Goal: Task Accomplishment & Management: Use online tool/utility

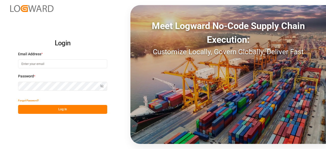
click at [57, 61] on input at bounding box center [62, 63] width 89 height 9
click at [0, 149] on com-1password-button at bounding box center [0, 149] width 0 height 0
type input "[EMAIL_ADDRESS][PERSON_NAME][DOMAIN_NAME]"
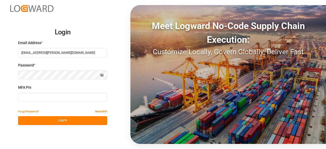
click at [44, 90] on label "MFA Pin" at bounding box center [62, 87] width 89 height 5
type input "390974"
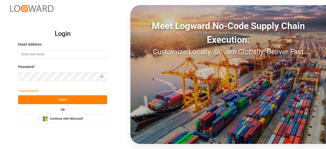
click at [53, 57] on input at bounding box center [62, 54] width 89 height 9
type input "[EMAIL_ADDRESS][PERSON_NAME][DOMAIN_NAME]"
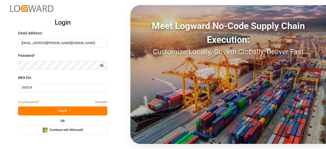
drag, startPoint x: 42, startPoint y: 90, endPoint x: 15, endPoint y: 89, distance: 26.6
click at [15, 89] on div "Login Email Address * charan.machavarapu@logward.com Password * Show password M…" at bounding box center [163, 74] width 326 height 149
click at [75, 110] on button "Log In" at bounding box center [62, 111] width 89 height 9
click at [43, 87] on input "390974" at bounding box center [62, 87] width 89 height 9
type input "3"
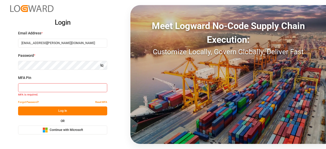
click at [30, 91] on input at bounding box center [62, 87] width 89 height 9
click at [66, 90] on input at bounding box center [62, 87] width 89 height 9
paste input "559108"
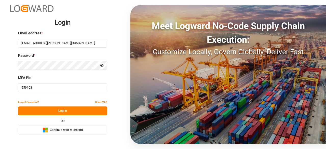
type input "559108"
click at [66, 112] on button "Log In" at bounding box center [62, 111] width 89 height 9
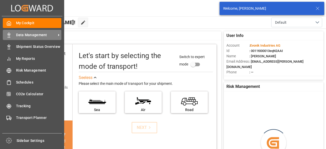
click at [13, 39] on div "Data Management Data Management" at bounding box center [32, 35] width 59 height 10
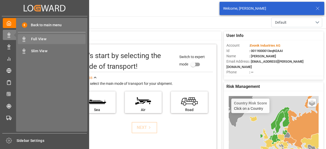
click at [55, 41] on span "Full View" at bounding box center [58, 38] width 55 height 5
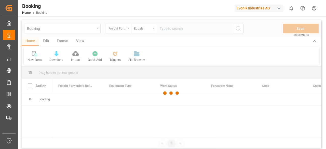
click at [127, 30] on div at bounding box center [172, 93] width 300 height 146
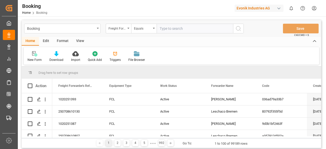
click at [127, 30] on div "Freight Forwarder's Reference No." at bounding box center [119, 29] width 26 height 10
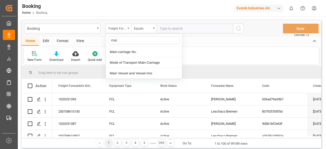
type input "main"
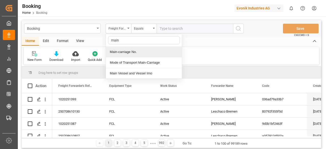
click at [120, 49] on div "Main-carriage No." at bounding box center [144, 52] width 76 height 11
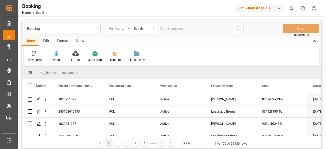
click at [179, 29] on input "text" at bounding box center [195, 29] width 77 height 10
paste input "559108"
type input "559108"
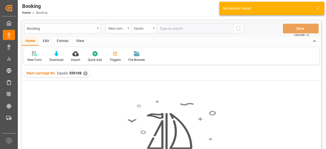
click at [84, 75] on div "✕" at bounding box center [85, 73] width 4 height 4
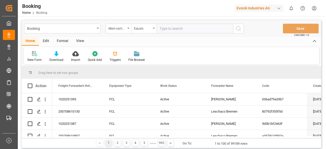
click at [174, 28] on input "text" at bounding box center [195, 29] width 77 height 10
paste input "7001212659"
type input "7001212659"
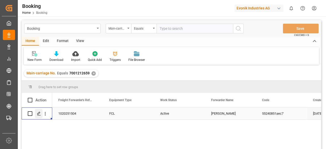
click at [40, 111] on div "Press SPACE to select this row." at bounding box center [39, 113] width 8 height 9
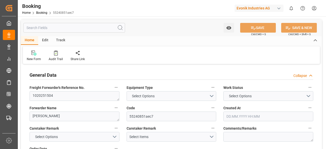
type input "7001227757"
type input "9619933"
type input "Hapag Lloyd"
type input "Hapag Lloyd Aktiengesellschaft"
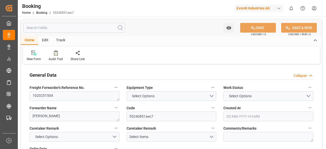
type input "NLRTM"
type input "MYPEN"
type input "MYTPP"
type input "NLRTM"
type input "MYPEN"
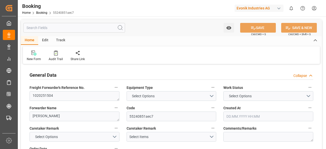
type input "1025552"
type input "21.07.2025 09:42"
type input "21.07.2025"
type input "17.09.2025"
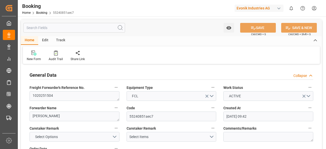
type input "28.07.2025"
type input "04.08.2025 00:00"
type input "04.08.2025 14:48"
type input "01.08.2025 02:55"
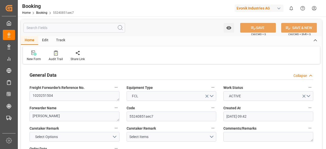
type input "15.09.2025 08:00"
type input "16.09.2025 00:00"
type input "06.09.2025 12:00"
type input "06.09.2025 00:00"
type input "11.09.2025 05:00"
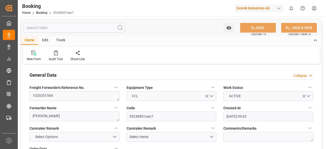
type input "13.09.2025 00:00"
type input "19.08.2025"
type input "24.07.2025 16:35"
type input "30.07.2025 05:30"
type input "04.08.2025 05:13"
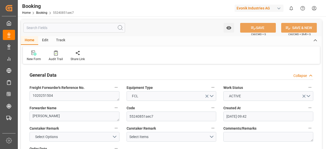
type input "04.08.2025 16:25"
type input "06.09.2025 12:00"
type input "07.09.2025 05:11"
type input "11.09.2025 05:00"
type input "15.09.2025 08:00"
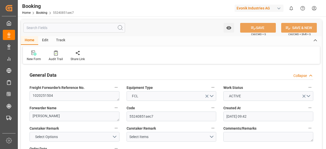
type input "16.09.2025 09:22"
type input "20.09.2025 09:22"
click at [57, 29] on input "text" at bounding box center [74, 28] width 102 height 10
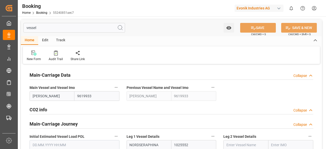
type input "vessel"
click at [113, 89] on button "Main Vessel and Vessel Imo" at bounding box center [116, 87] width 7 height 7
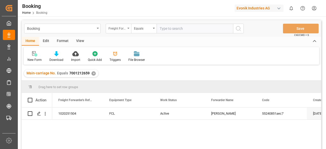
click at [123, 28] on div "Freight Forwarder's Reference No." at bounding box center [117, 28] width 17 height 6
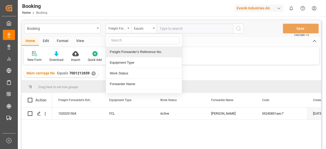
click at [92, 73] on div "✕" at bounding box center [94, 73] width 4 height 4
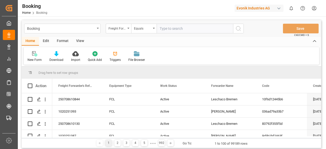
click at [128, 31] on div "Freight Forwarder's Reference No." at bounding box center [119, 29] width 26 height 10
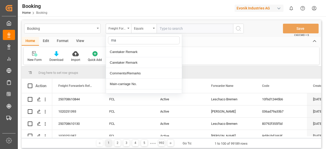
type input "mai"
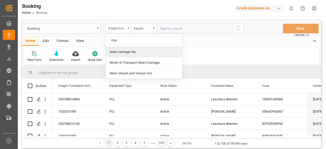
click at [116, 50] on div "Main-carriage No." at bounding box center [144, 52] width 76 height 11
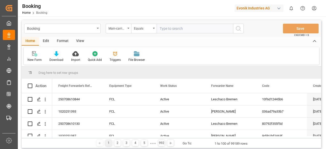
click at [186, 29] on input "text" at bounding box center [195, 29] width 77 height 10
paste input "7001212670"
type input "7001212670"
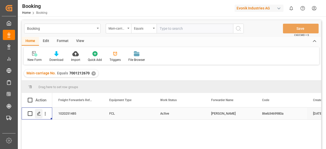
click at [39, 115] on icon "Press SPACE to select this row." at bounding box center [39, 114] width 4 height 4
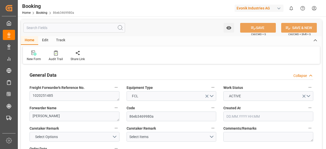
type input "7001215813"
type input "9619933"
type input "Hapag Lloyd"
type input "Hapag Lloyd Aktiengesellschaft"
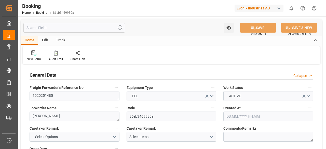
type input "NLRTM"
type input "THBKK"
type input "MYTPP"
type input "THLCH"
type input "NLRTM"
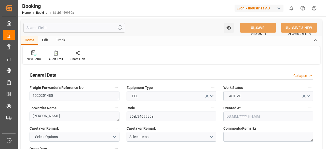
type input "THLCH"
type input "9351036"
type input "08.07.2025 06:20"
type input "08.07.2025"
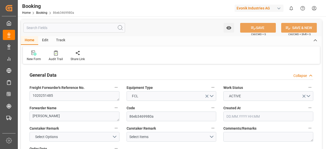
type input "22.09.2025"
type input "30.07.2025"
type input "04.08.2025 00:00"
type input "04.08.2025 14:48"
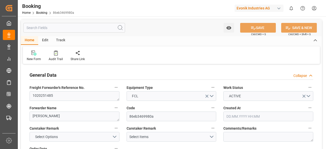
type input "01.08.2025 01:50"
type input "16.09.2025 12:00"
type input "16.09.2025 00:00"
type input "06.09.2025 12:00"
type input "06.09.2025 00:00"
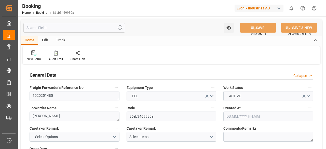
type input "08.09.2025 07:00"
type input "08.09.2025 00:00"
type input "10.09.2025 00:00"
type input "13.09.2025 00:00"
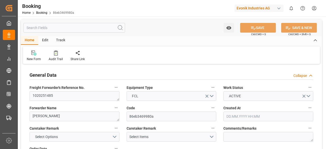
type input "13.09.2025 00:00"
type input "19.08.2025"
type input "25.07.2025 11:05"
type input "30.07.2025 05:30"
type input "03.08.2025 17:17"
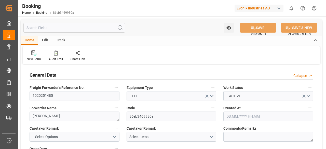
type input "04.08.2025 16:25"
type input "06.09.2025 12:00"
type input "07.09.2025 05:11"
type input "08.09.2025 07:00"
type input "10.09.2025 12:00"
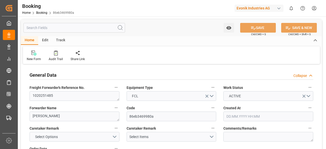
type input "10.09.2025 20:52"
type input "13.09.2025 12:00"
type input "14.09.2025 20:52"
click at [58, 27] on input "text" at bounding box center [74, 28] width 102 height 10
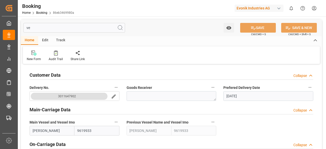
type input "ves"
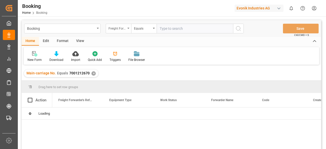
click at [129, 30] on div "Freight Forwarder's Reference No." at bounding box center [119, 29] width 26 height 10
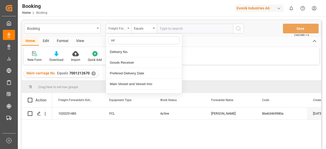
type input "ves"
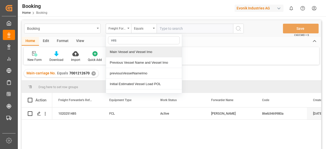
click at [133, 52] on div "Main Vessel and Vessel Imo" at bounding box center [144, 52] width 76 height 11
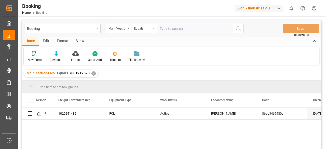
click at [176, 29] on input "text" at bounding box center [195, 29] width 77 height 10
click at [239, 29] on icon "search button" at bounding box center [239, 29] width 6 height 6
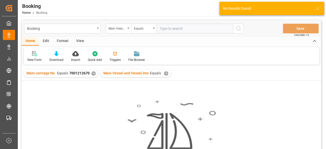
click at [93, 73] on div "✕" at bounding box center [94, 73] width 4 height 4
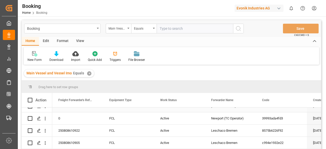
scroll to position [23, 0]
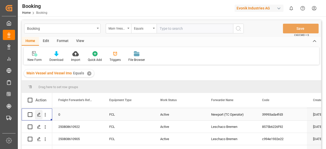
click at [38, 116] on polygon "Press SPACE to select this row." at bounding box center [38, 114] width 3 height 3
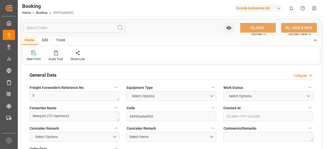
type input "7001226841"
type input "EUNWC"
type input "USHOU"
type input "18.07.2025 15:43"
type input "18.07.2025"
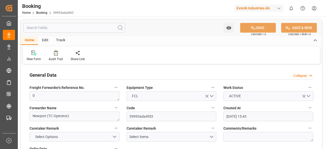
type input "25.09.2025"
type input "22.08.2025"
click at [64, 28] on input "text" at bounding box center [74, 28] width 102 height 10
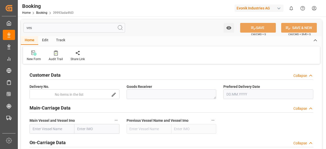
type input "ve"
type input "25.09.2025"
type input "v"
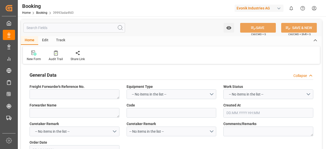
type textarea "0"
type textarea "Newport (TC Operator)"
type input "39993ada4fd3"
type textarea "CU-OA"
type input "7001226840"
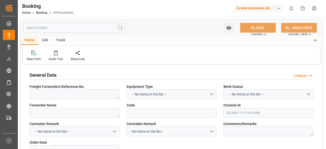
type textarea "DAP"
type textarea "HOUSTON, TX"
type textarea "Lauterbourg"
type textarea "TCLU9082902"
type input "NWC / EU"
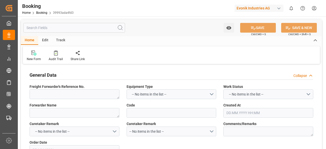
type input "Houston"
type input "22.08.2025"
type textarea "INPUT_Evonik_Seeburger_IFTMIN_1003080773_20250822225701897.edi"
type textarea "INPUT_Evonik_Seeburger_IFTMIN_1002969649_20250718174222132.edi,INPUT_Evonik_See…"
type textarea "IFTMIN"
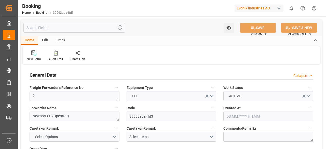
type input "7001226841"
type input "EUNWC"
type input "USHOU"
type input "18.07.2025 15:43"
type input "18.07.2025"
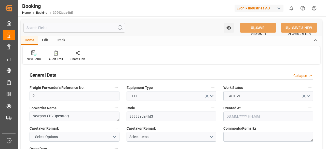
type input "22.08.2025"
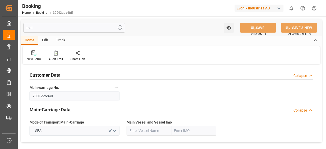
type input "mai"
drag, startPoint x: 56, startPoint y: 96, endPoint x: 23, endPoint y: 98, distance: 33.0
click at [23, 98] on div "Customer Data Collapse Main-carriage No. 7001226840 Main-Carriage Data Collapse…" at bounding box center [171, 104] width 301 height 77
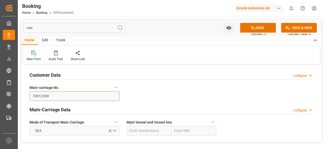
type input "70012268"
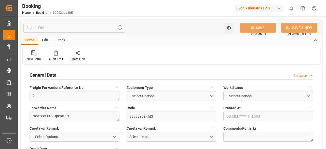
type input "7001226841"
type input "EUNWC"
type input "USHOU"
type input "[DATE] 15:43"
type input "[DATE]"
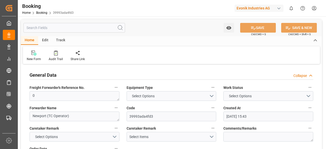
type input "[DATE]"
type input "7001226841"
type input "9298698"
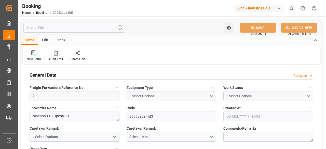
type input "EUNWC"
type input "USHOU"
type input "[DATE] 15:43"
type input "[DATE]"
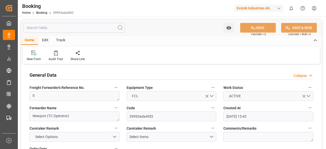
type input "[DATE]"
type input "22.08.2025 00:00"
type input "01.09.2025 00:00"
type input "19.09.2025 00:00"
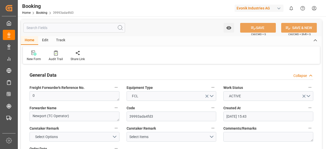
type input "19.09.2025 00:00"
type input "22.08.2025"
click at [60, 28] on input "text" at bounding box center [74, 28] width 102 height 10
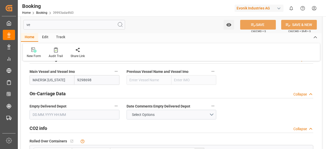
scroll to position [54, 0]
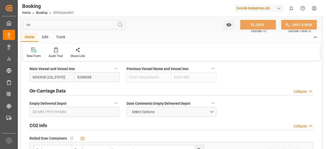
type input "v"
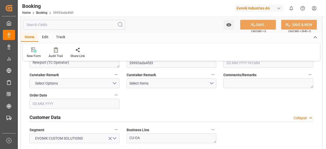
type input "7001226841"
type input "EUNWC"
type input "USHOU"
type input "18.07.2025 15:43"
type input "18.07.2025"
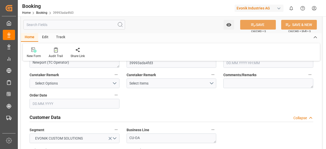
type input "22.08.2025"
type input "22.08.2025 00:00"
type input "01.09.2025 00:00"
type input "19.09.2025 00:00"
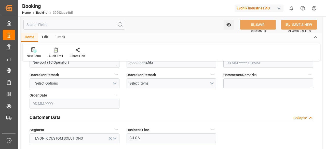
type input "19.09.2025 00:00"
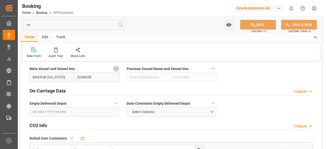
click at [118, 68] on icon "button" at bounding box center [116, 69] width 4 height 4
click at [124, 70] on li "Audits" at bounding box center [126, 68] width 26 height 8
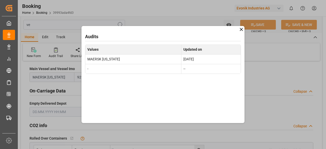
click at [241, 30] on icon at bounding box center [241, 29] width 3 height 3
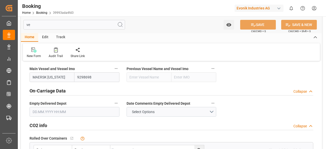
click at [77, 25] on input "ve" at bounding box center [74, 25] width 102 height 10
type input "v"
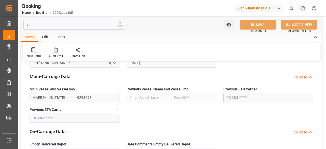
type input "22.08.2025"
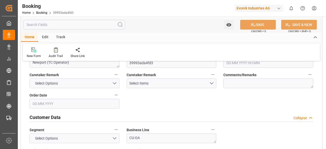
type input "7001226841"
type input "EUNWC"
type input "USHOU"
type input "18.07.2025 15:43"
type input "18.07.2025"
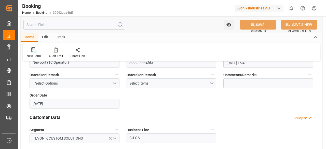
type input "22.08.2025"
type input "22.08.2025 00:00"
type input "01.09.2025 00:00"
type input "19.09.2025 00:00"
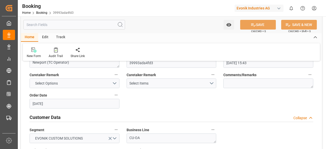
type input "19.09.2025 00:00"
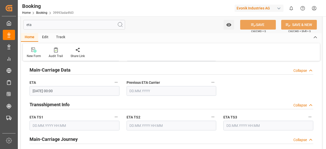
scroll to position [40, 0]
type input "eta"
click at [117, 83] on icon "button" at bounding box center [116, 82] width 4 height 4
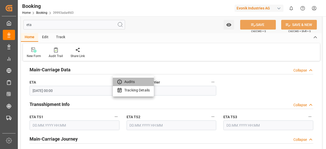
click at [127, 82] on li "Audits" at bounding box center [133, 82] width 41 height 8
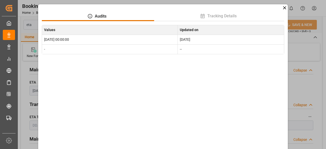
click at [285, 8] on icon at bounding box center [284, 7] width 3 height 3
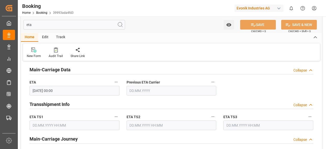
click at [77, 28] on input "eta" at bounding box center [74, 25] width 102 height 10
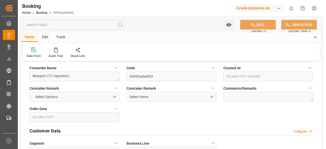
type input "7001226841"
type input "9298698"
type input "EUNWC"
type input "USHOU"
type input "18.07.2025 15:43"
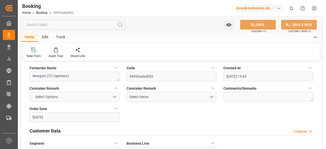
type input "18.07.2025"
type input "25.09.2025"
type input "22.08.2025"
type input "22.08.2025 00:00"
type input "01.09.2025 00:00"
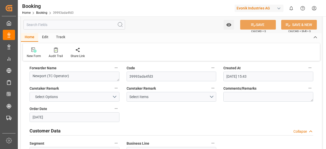
type input "01.09.2025 00:00"
type input "19.09.2025 00:00"
type input "22.08.2025"
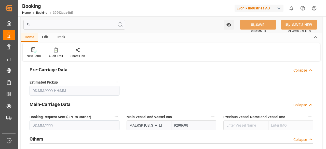
scroll to position [0, 0]
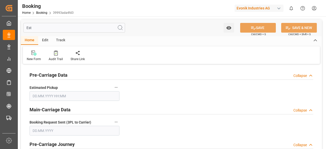
click at [61, 27] on input "Est" at bounding box center [74, 28] width 102 height 10
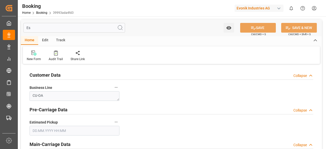
type input "E"
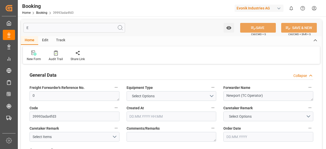
type input "7001226841"
type input "EUNWC"
type input "USHOU"
type input "18.07.2025 15:43"
type input "18.07.2025"
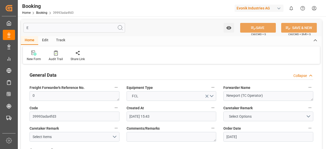
type input "25.09.2025"
type input "22.08.2025"
type input "22.08.2025 00:00"
type input "01.09.2025 00:00"
type input "19.09.2025 00:00"
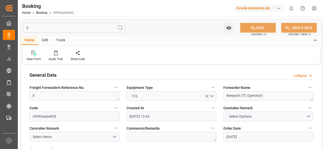
type input "22.08.2025"
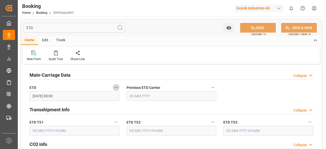
click at [115, 89] on icon "button" at bounding box center [116, 87] width 4 height 4
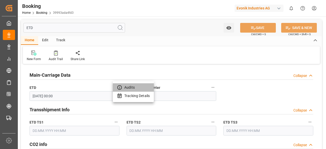
click at [132, 86] on li "Audits" at bounding box center [133, 87] width 41 height 8
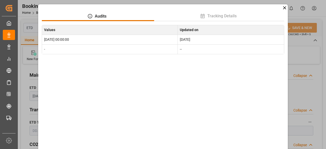
click at [286, 6] on icon at bounding box center [284, 7] width 5 height 5
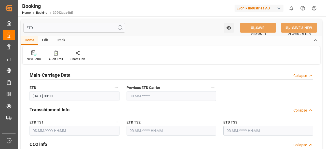
click at [73, 25] on input "ETD" at bounding box center [74, 28] width 102 height 10
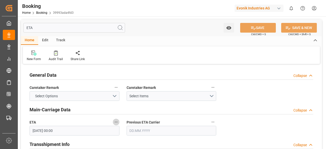
click at [117, 123] on icon "button" at bounding box center [116, 122] width 4 height 4
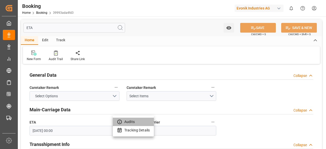
click at [126, 122] on li "Audits" at bounding box center [133, 122] width 41 height 8
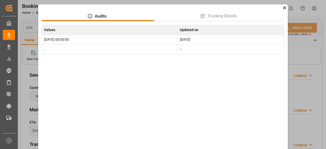
click at [284, 8] on icon at bounding box center [284, 7] width 3 height 3
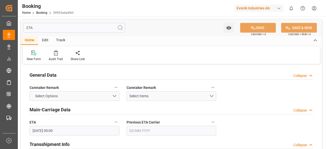
click at [79, 28] on input "ETA" at bounding box center [74, 28] width 102 height 10
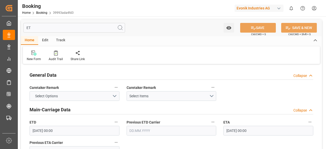
type input "E"
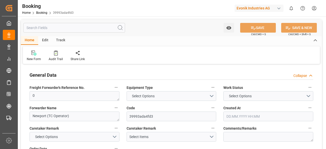
type input "7001226841"
type input "9298698"
type input "EUNWC"
type input "USHOU"
type input "18.07.2025 15:43"
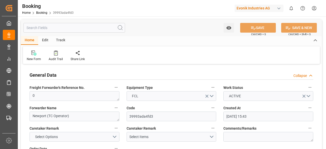
type input "18.07.2025"
type input "25.09.2025"
type input "22.08.2025"
type input "22.08.2025 00:00"
type input "01.09.2025 00:00"
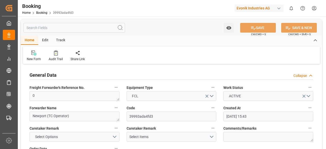
type input "19.09.2025 00:00"
type input "22.08.2025"
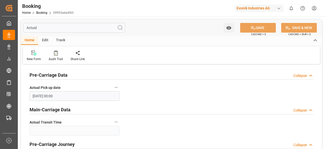
type input "Actual"
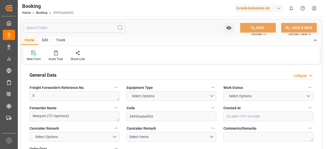
type input "7001226841"
type input "9298698"
type input "EUNWC"
type input "USHOU"
type input "[DATE] 15:43"
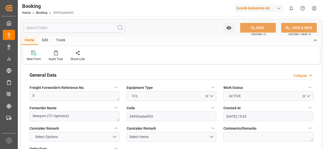
type input "[DATE]"
type input "25.09.2025"
type input "22.08.2025"
type input "22.08.2025 00:00"
type input "01.09.2025 00:00"
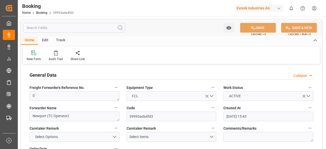
type input "01.09.2025 00:00"
type input "19.09.2025 00:00"
type input "22.08.2025"
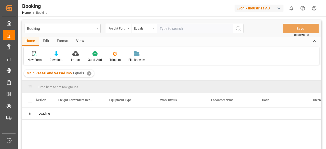
click at [89, 75] on div "✕" at bounding box center [89, 73] width 4 height 4
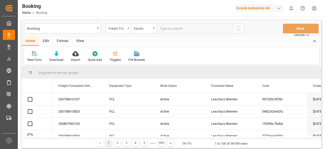
click at [47, 41] on div "Edit" at bounding box center [46, 41] width 14 height 9
click at [48, 42] on div "Edit" at bounding box center [46, 41] width 14 height 9
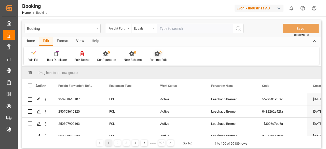
click at [157, 52] on icon at bounding box center [158, 53] width 7 height 5
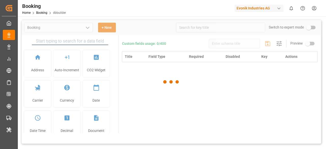
type input "Booking"
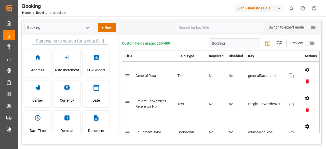
click at [198, 29] on input at bounding box center [220, 28] width 89 height 10
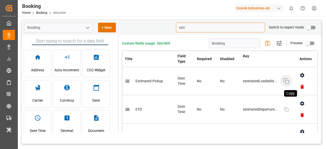
click at [284, 78] on icon "button" at bounding box center [287, 81] width 6 height 6
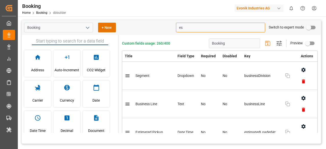
type input "e"
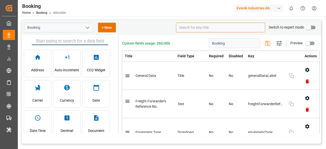
paste input "estimatedDeparturePol"
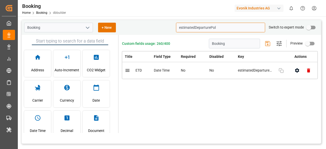
paste input "ArrivalPod"
drag, startPoint x: 213, startPoint y: 28, endPoint x: 168, endPoint y: 29, distance: 45.7
click at [168, 29] on div "Booking + New estimatedArrivalPod Switch to expert mode" at bounding box center [172, 27] width 300 height 15
paste input "actualLoadedAtOrigin"
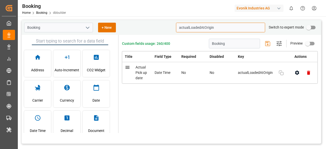
type input "actualLoadedAtOrigin"
